Goal: Find specific page/section: Find specific page/section

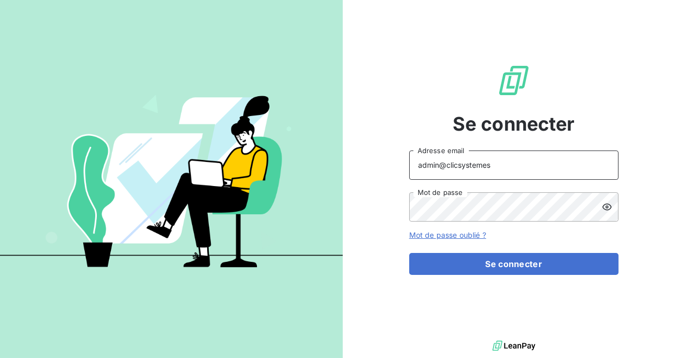
click at [510, 174] on input "admin@clicsystemes" at bounding box center [513, 165] width 209 height 29
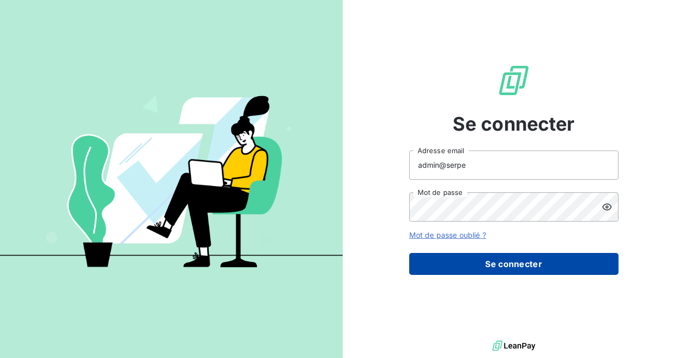
type input "admin@serpe"
click at [474, 264] on button "Se connecter" at bounding box center [513, 264] width 209 height 22
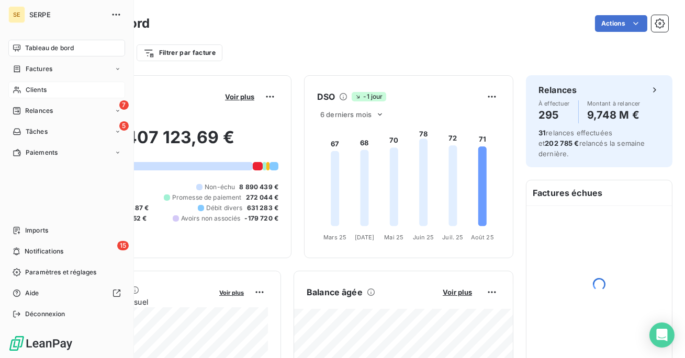
click at [20, 92] on icon at bounding box center [17, 90] width 9 height 8
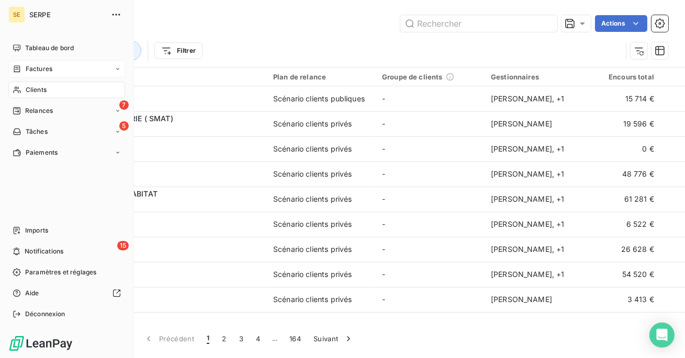
click at [28, 66] on span "Factures" at bounding box center [39, 68] width 27 height 9
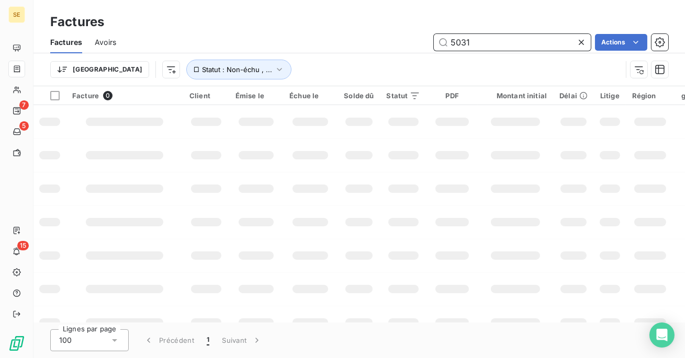
click at [450, 42] on input "5031" at bounding box center [512, 42] width 157 height 17
type input "10-5031"
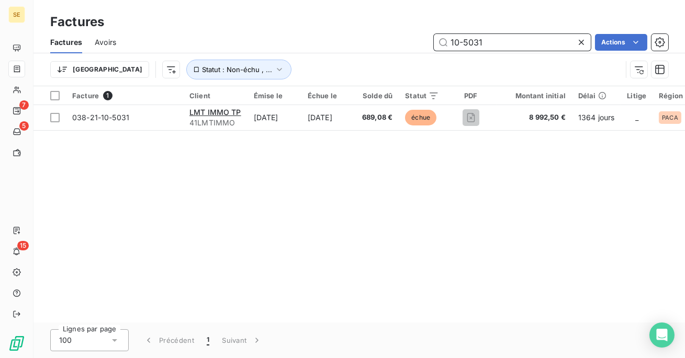
click at [447, 42] on input "10-5031" at bounding box center [512, 42] width 157 height 17
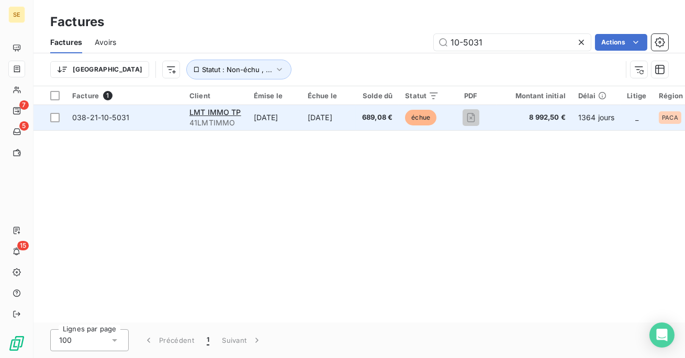
click at [356, 114] on td "[DATE]" at bounding box center [328, 117] width 54 height 25
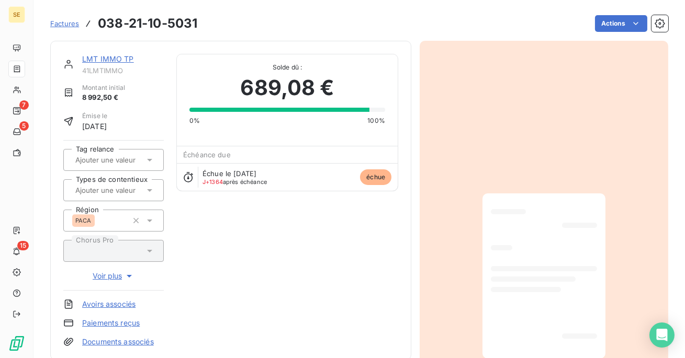
click at [112, 60] on link "LMT IMMO TP" at bounding box center [108, 58] width 52 height 9
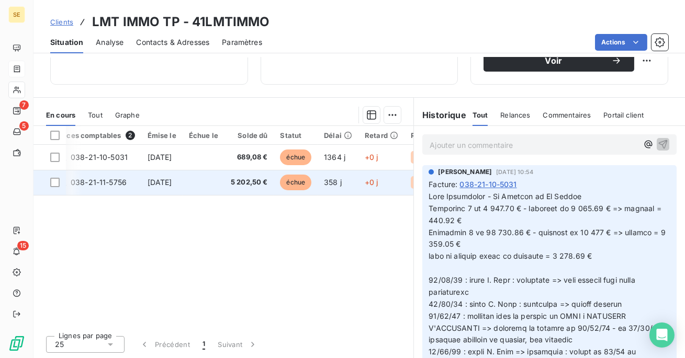
scroll to position [0, 19]
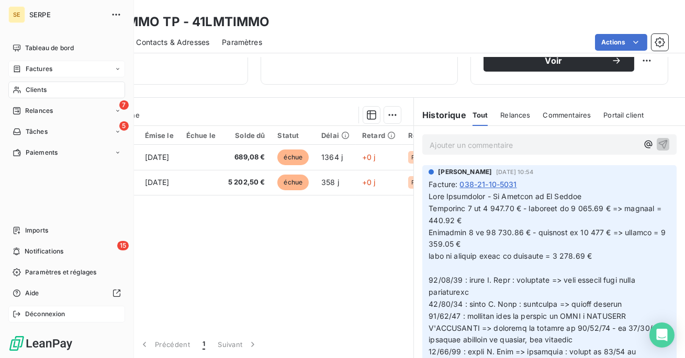
click at [42, 310] on span "Déconnexion" at bounding box center [45, 314] width 40 height 9
